Goal: Information Seeking & Learning: Learn about a topic

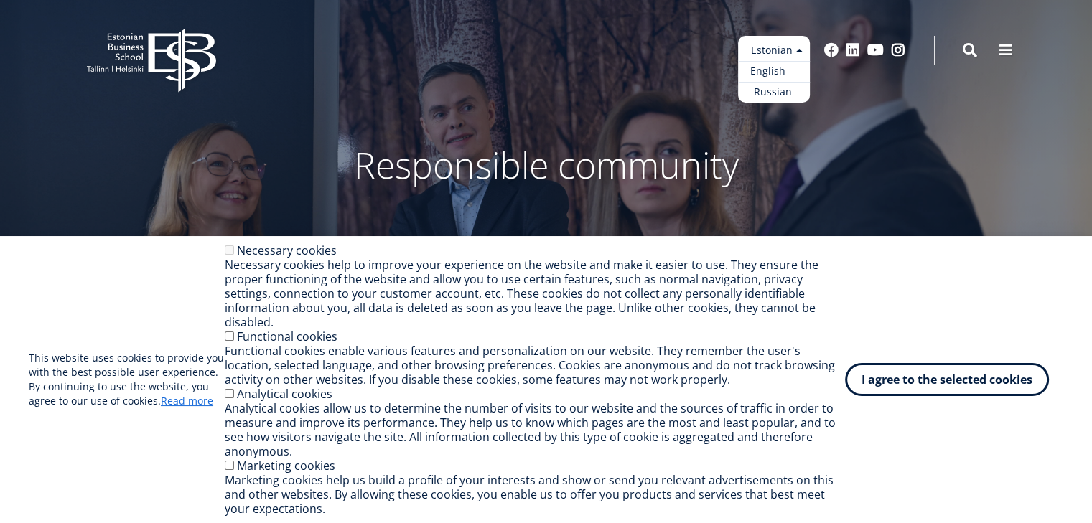
click at [768, 74] on font "English" at bounding box center [767, 71] width 35 height 14
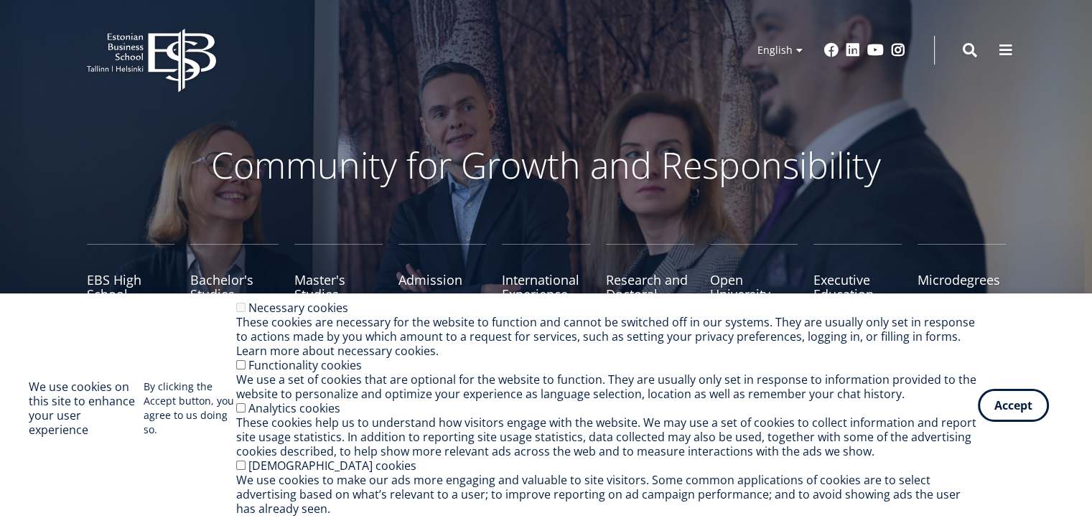
click at [1024, 410] on button "Accept" at bounding box center [1013, 405] width 71 height 33
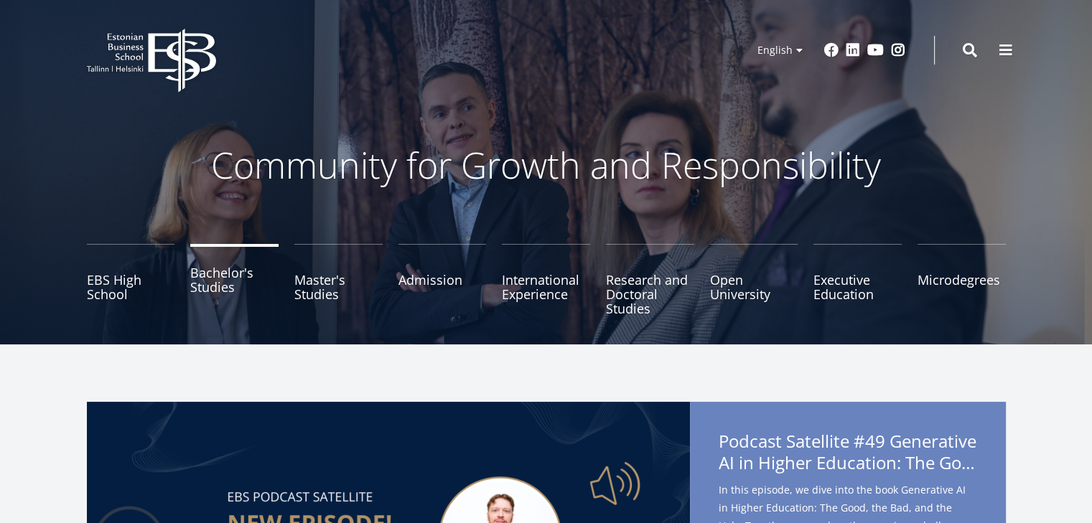
click at [223, 278] on link "Bachelor's Studies" at bounding box center [234, 280] width 88 height 72
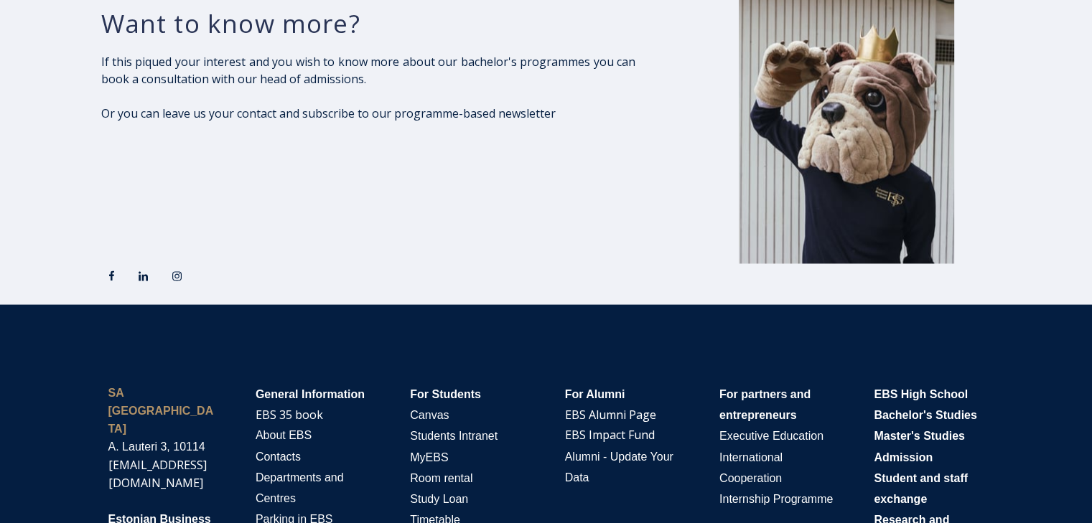
scroll to position [2298, 0]
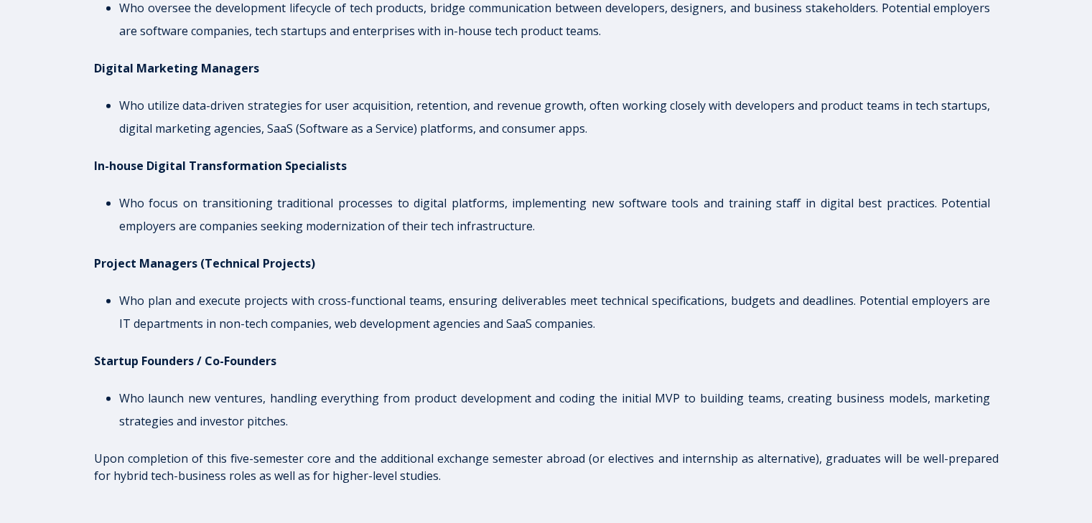
scroll to position [3590, 0]
